Goal: Task Accomplishment & Management: Use online tool/utility

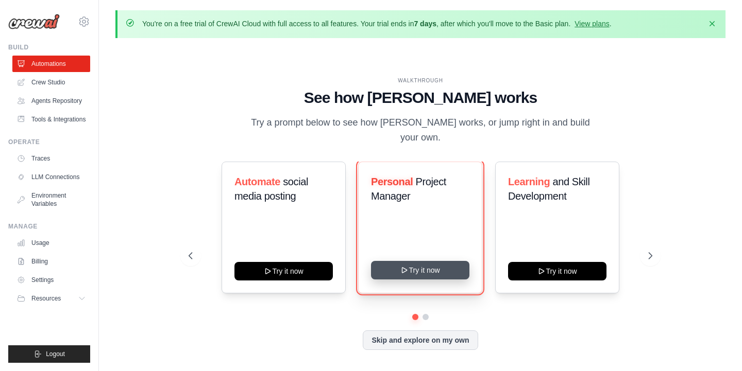
click at [407, 268] on button "Try it now" at bounding box center [420, 270] width 98 height 19
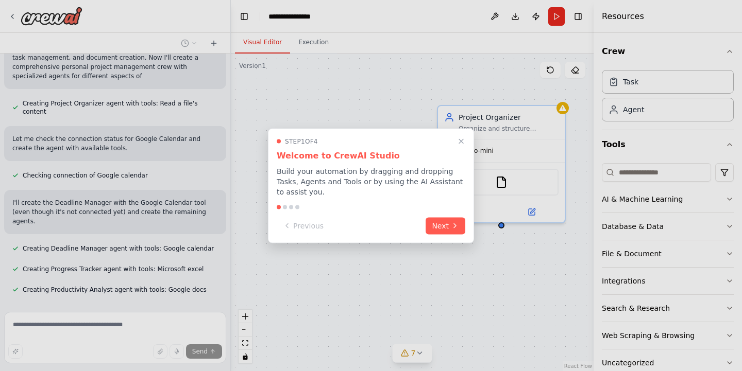
scroll to position [309, 0]
click at [443, 218] on button "Next" at bounding box center [445, 224] width 40 height 17
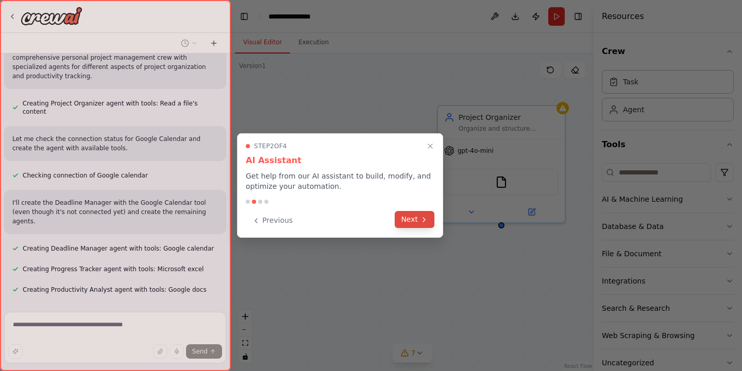
click at [422, 220] on icon at bounding box center [424, 220] width 8 height 8
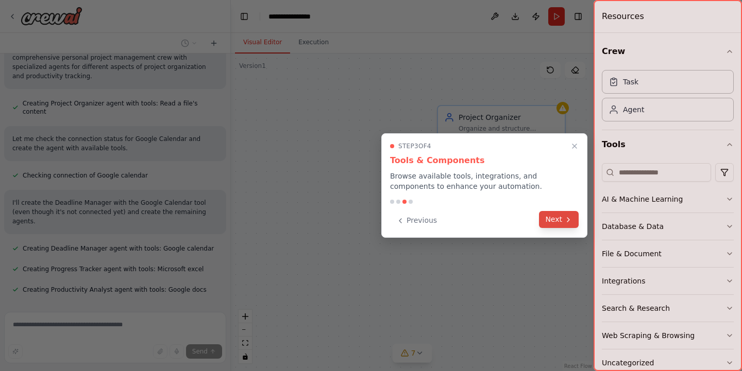
click at [547, 220] on button "Next" at bounding box center [559, 219] width 40 height 17
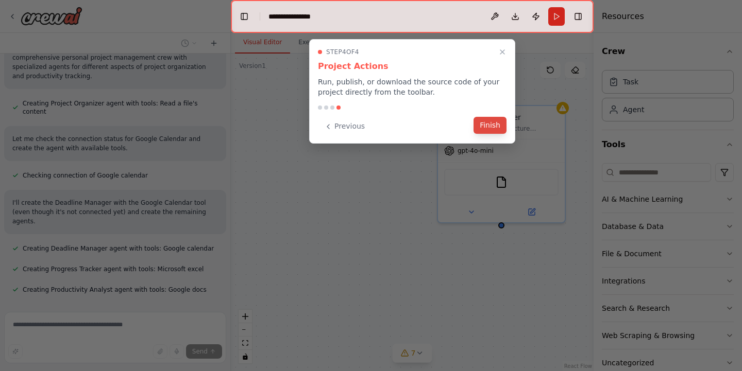
click at [480, 128] on button "Finish" at bounding box center [489, 125] width 33 height 17
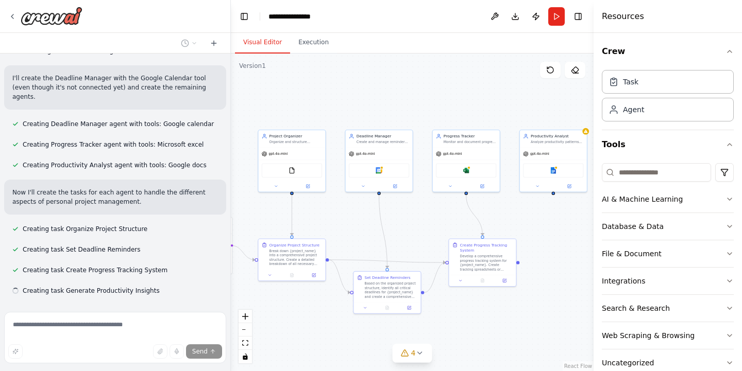
scroll to position [434, 0]
drag, startPoint x: 385, startPoint y: 168, endPoint x: 230, endPoint y: 163, distance: 154.6
click at [230, 163] on div "Create a crew that helps organize your personal projects, sets reminders for im…" at bounding box center [371, 185] width 742 height 371
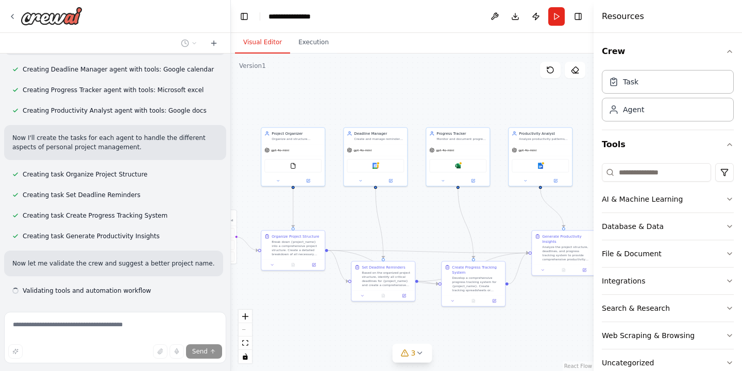
scroll to position [489, 0]
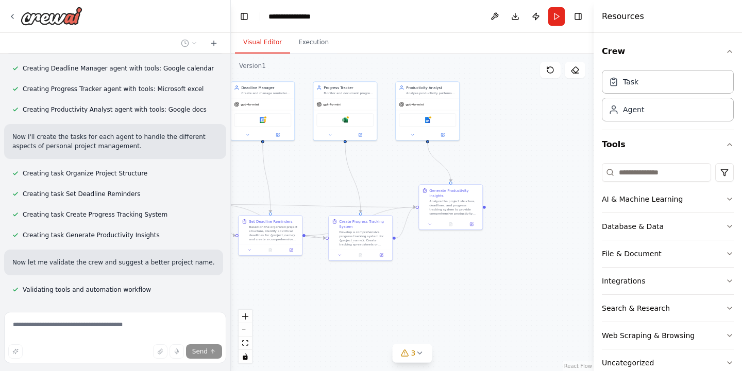
drag, startPoint x: 435, startPoint y: 212, endPoint x: 322, endPoint y: 166, distance: 121.8
click at [322, 166] on div ".deletable-edge-delete-btn { width: 20px; height: 20px; border: 0px solid #ffff…" at bounding box center [412, 213] width 363 height 318
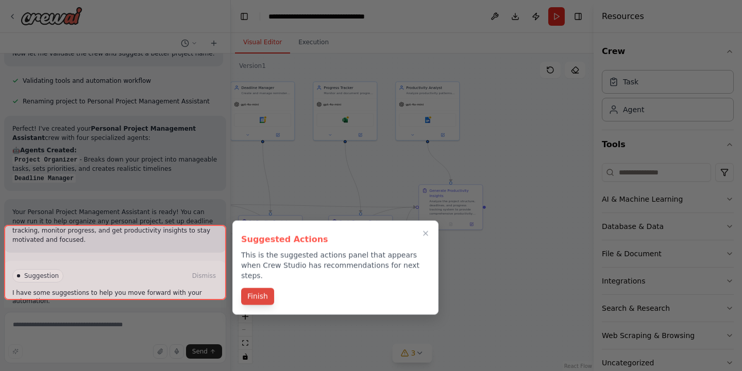
click at [258, 288] on button "Finish" at bounding box center [257, 296] width 33 height 17
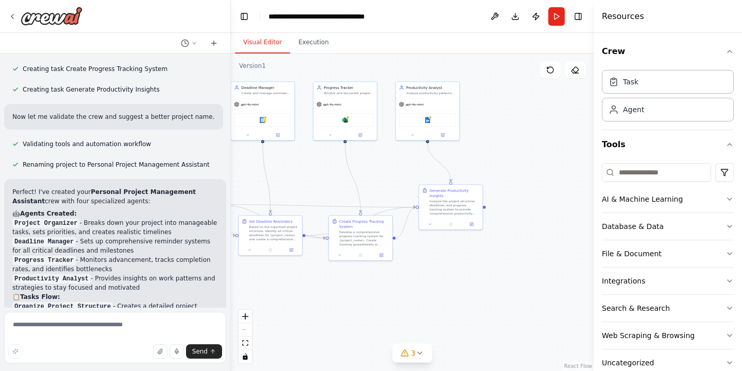
scroll to position [631, 0]
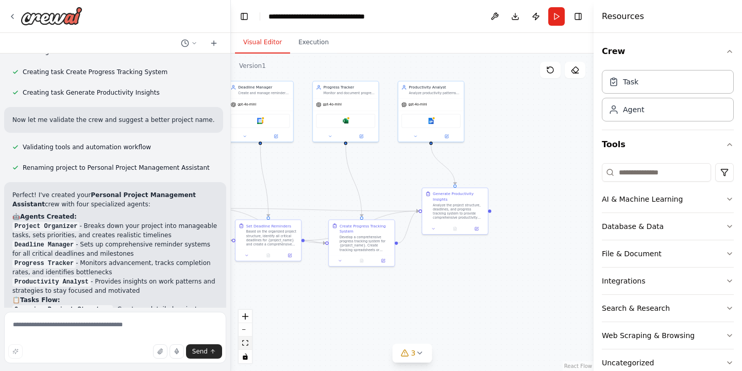
click at [245, 345] on icon "fit view" at bounding box center [245, 343] width 6 height 6
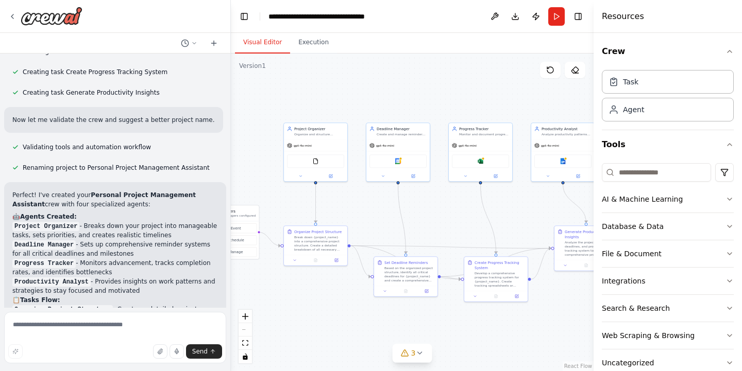
click at [245, 333] on div "React Flow controls" at bounding box center [244, 337] width 13 height 54
click at [246, 331] on div "React Flow controls" at bounding box center [244, 337] width 13 height 54
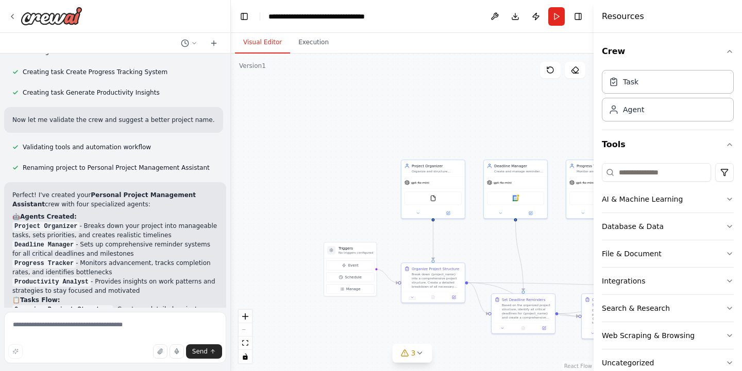
drag, startPoint x: 357, startPoint y: 268, endPoint x: 474, endPoint y: 305, distance: 123.1
click at [474, 305] on div ".deletable-edge-delete-btn { width: 20px; height: 20px; border: 0px solid #ffff…" at bounding box center [412, 213] width 363 height 318
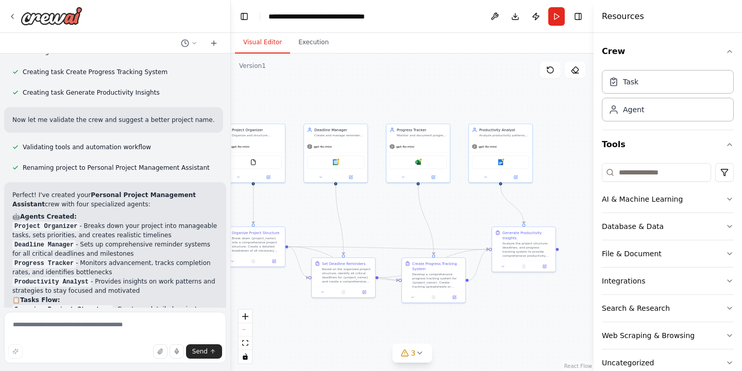
drag, startPoint x: 365, startPoint y: 315, endPoint x: 185, endPoint y: 279, distance: 183.3
click at [185, 279] on div "Create a crew that helps organize your personal projects, sets reminders for im…" at bounding box center [371, 185] width 742 height 371
click at [247, 18] on button "Toggle Left Sidebar" at bounding box center [244, 16] width 14 height 14
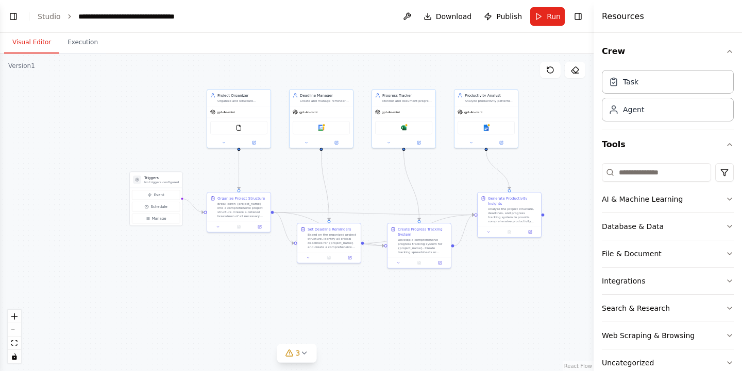
drag, startPoint x: 280, startPoint y: 118, endPoint x: 497, endPoint y: 84, distance: 219.1
click at [497, 84] on div ".deletable-edge-delete-btn { width: 20px; height: 20px; border: 0px solid #ffff…" at bounding box center [296, 213] width 593 height 318
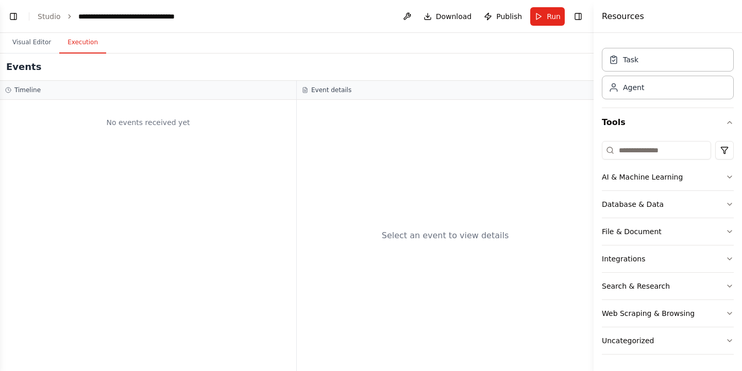
click at [77, 46] on button "Execution" at bounding box center [82, 43] width 47 height 22
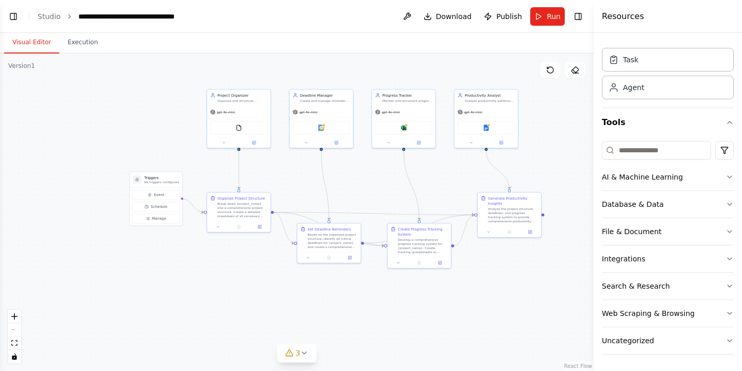
click at [20, 44] on button "Visual Editor" at bounding box center [31, 43] width 55 height 22
click at [40, 15] on link "Studio" at bounding box center [49, 16] width 23 height 8
